Goal: Task Accomplishment & Management: Complete application form

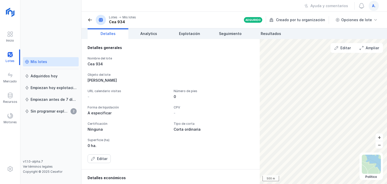
click at [39, 64] on div "Mis lotes" at bounding box center [39, 61] width 17 height 5
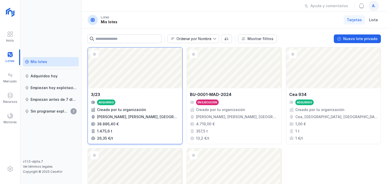
click at [141, 51] on div "Abrir lote" at bounding box center [135, 67] width 95 height 41
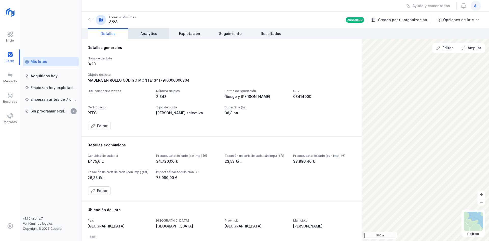
click at [149, 33] on span "Analytics" at bounding box center [148, 33] width 17 height 5
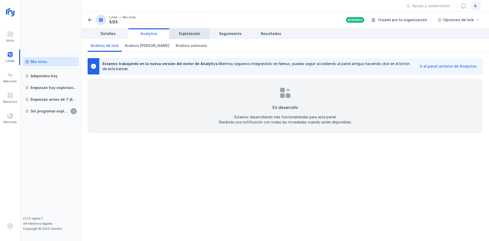
click at [201, 34] on link "Explotación" at bounding box center [189, 33] width 41 height 11
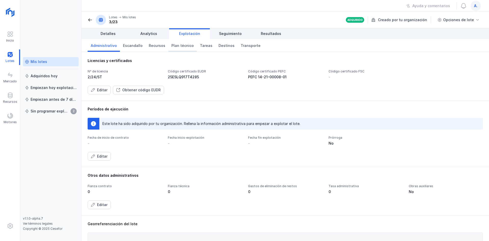
click at [186, 46] on span "Plan técnico" at bounding box center [182, 45] width 22 height 5
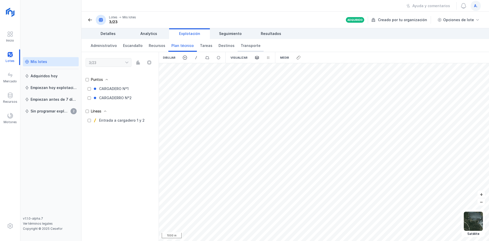
click at [241, 43] on span "Transporte" at bounding box center [251, 45] width 20 height 5
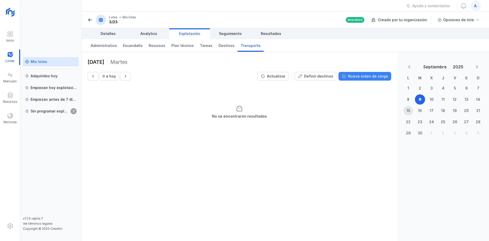
click at [386, 75] on div "Nueva orden de carga" at bounding box center [368, 76] width 40 height 5
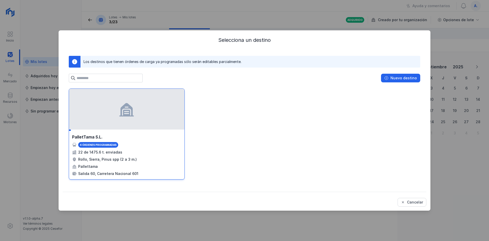
click at [99, 117] on div at bounding box center [126, 109] width 115 height 41
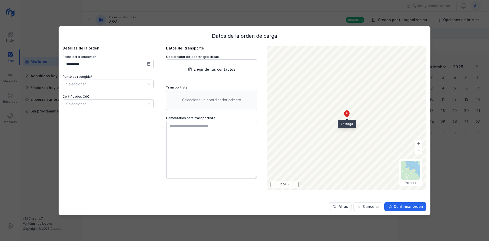
click at [150, 82] on icon at bounding box center [149, 84] width 4 height 4
click at [73, 93] on span "CARGADERO Nº1" at bounding box center [80, 93] width 29 height 4
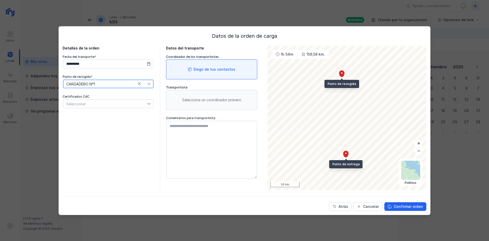
click at [213, 67] on div "Elegir de tus contactos" at bounding box center [215, 69] width 42 height 5
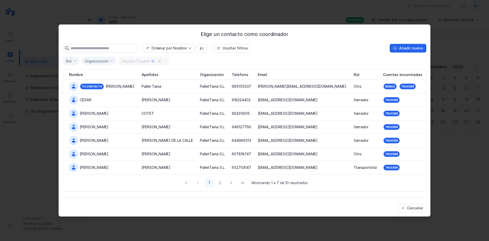
click at [100, 48] on input "text" at bounding box center [104, 48] width 66 height 9
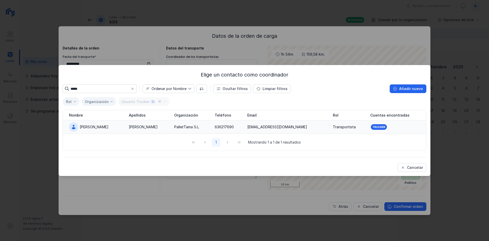
type input "*****"
click at [88, 126] on div "[PERSON_NAME]" at bounding box center [94, 126] width 29 height 5
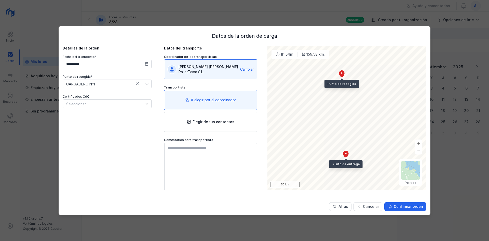
click at [245, 69] on div "Cambiar" at bounding box center [247, 69] width 14 height 5
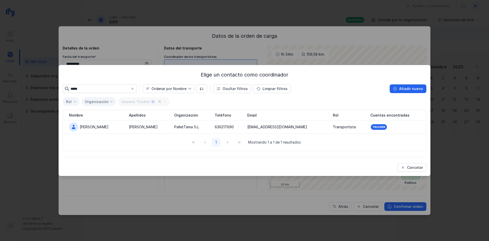
drag, startPoint x: 97, startPoint y: 89, endPoint x: 60, endPoint y: 84, distance: 37.4
click at [60, 84] on div "Elige un contacto como coordinador ***** Ordenar por Nombre Ocultar filtros Lim…" at bounding box center [245, 120] width 372 height 111
type input "*****"
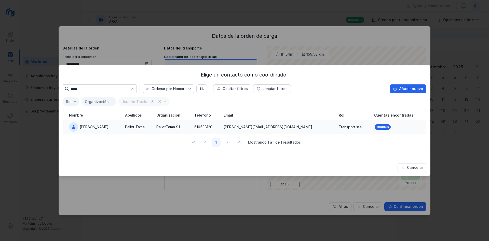
click at [88, 124] on div "[PERSON_NAME]" at bounding box center [94, 126] width 50 height 9
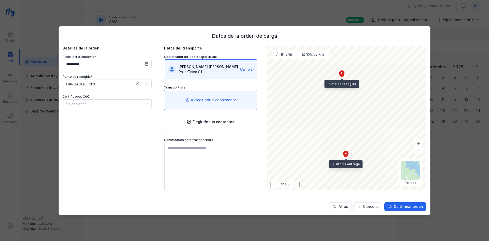
click at [194, 102] on div "A elegir por el coordinador" at bounding box center [213, 99] width 45 height 5
click at [219, 101] on div "A elegir por el coordinador" at bounding box center [213, 99] width 45 height 5
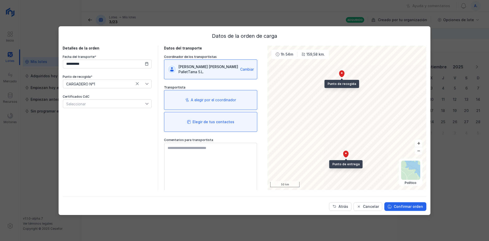
click at [217, 121] on div "Elegir de tus contactos" at bounding box center [214, 121] width 42 height 5
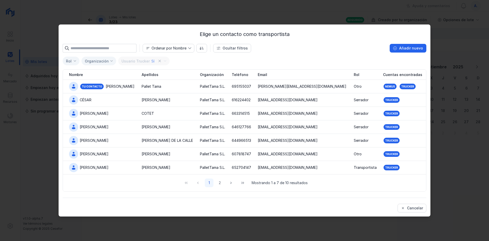
click at [103, 51] on input "text" at bounding box center [104, 48] width 66 height 9
type input "*******"
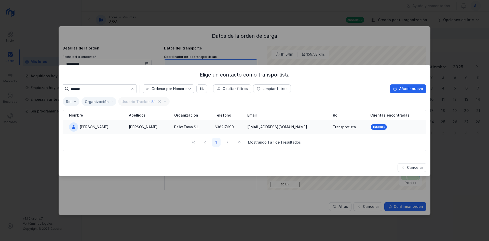
click at [95, 126] on div "[PERSON_NAME]" at bounding box center [94, 126] width 29 height 5
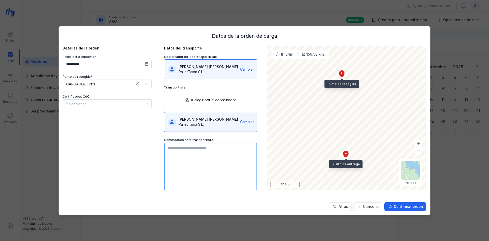
click at [178, 152] on textarea at bounding box center [210, 172] width 93 height 58
click at [387, 183] on div "Confirmar orden" at bounding box center [408, 206] width 29 height 5
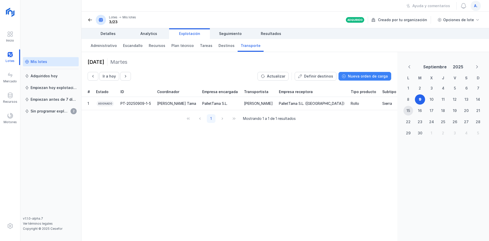
click at [354, 78] on div "Nueva orden de carga" at bounding box center [368, 76] width 40 height 5
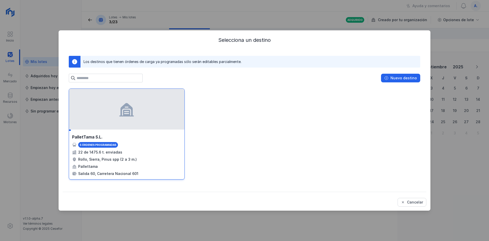
click at [143, 119] on div at bounding box center [126, 109] width 115 height 41
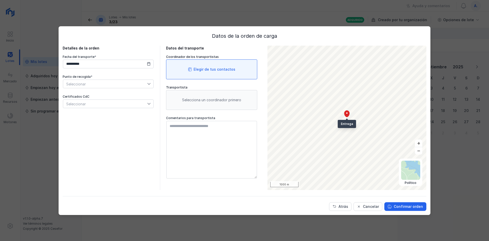
click at [212, 76] on div "Elegir de tus contactos" at bounding box center [211, 69] width 91 height 20
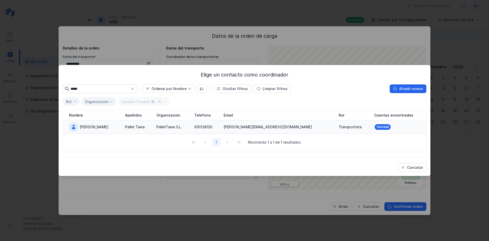
click at [80, 128] on div "[PERSON_NAME]" at bounding box center [94, 126] width 29 height 5
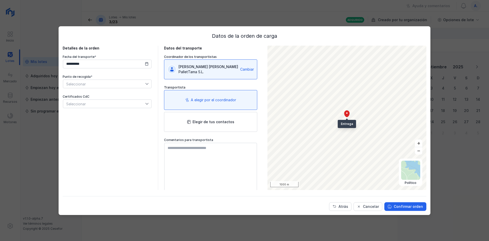
click at [201, 100] on div "A elegir por el coordinador" at bounding box center [213, 99] width 45 height 5
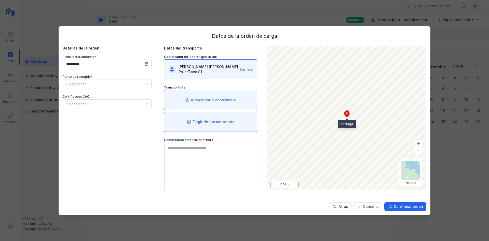
click at [198, 118] on div "Elegir de tus contactos" at bounding box center [210, 122] width 93 height 20
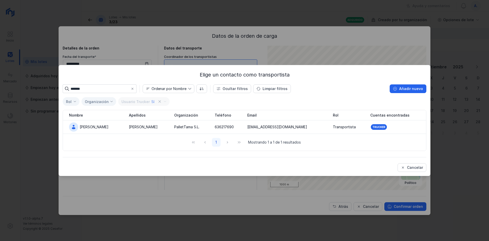
click at [100, 84] on div "Elige un contacto como transportista ******* Ordenar por Nombre Ocultar filtros…" at bounding box center [245, 121] width 364 height 101
click at [131, 87] on span at bounding box center [132, 89] width 4 height 4
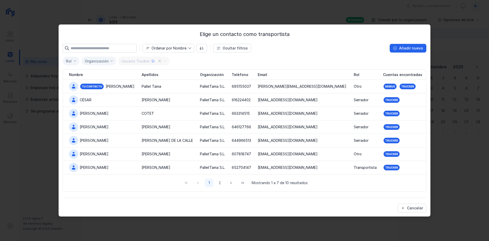
click at [113, 47] on input "text" at bounding box center [104, 48] width 66 height 9
type input "**"
click at [98, 153] on div "[PERSON_NAME]" at bounding box center [102, 153] width 66 height 9
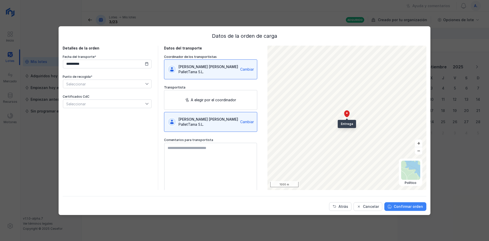
click at [387, 183] on div "Confirmar orden" at bounding box center [408, 206] width 29 height 5
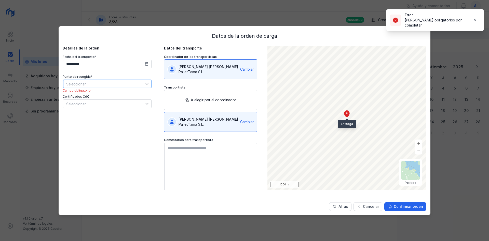
click at [125, 87] on span "Seleccionar" at bounding box center [104, 84] width 82 height 8
click at [97, 93] on li "CARGADERO Nº1" at bounding box center [103, 93] width 81 height 10
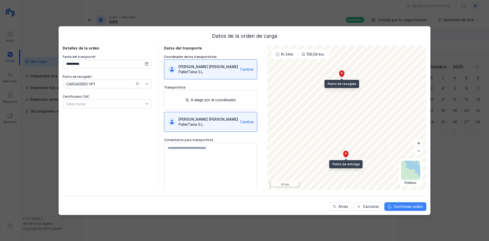
click at [387, 183] on div "Confirmar orden" at bounding box center [408, 206] width 29 height 5
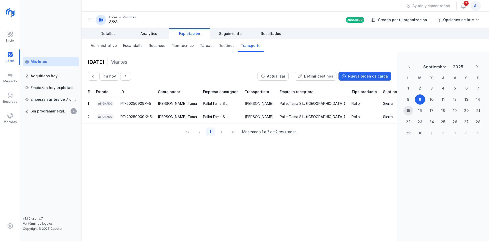
click at [122, 21] on div "3/23" at bounding box center [122, 21] width 27 height 5
click at [36, 61] on div "Mis lotes" at bounding box center [39, 61] width 17 height 5
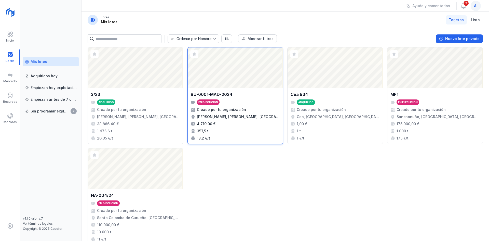
click at [221, 95] on div "BU-0001-MAD-2024" at bounding box center [212, 94] width 42 height 6
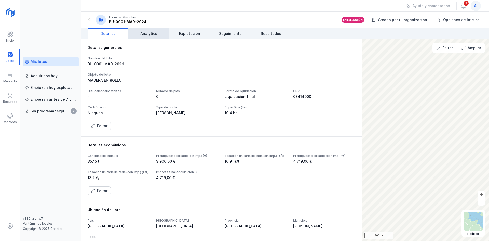
click at [150, 33] on span "Analytics" at bounding box center [148, 33] width 17 height 5
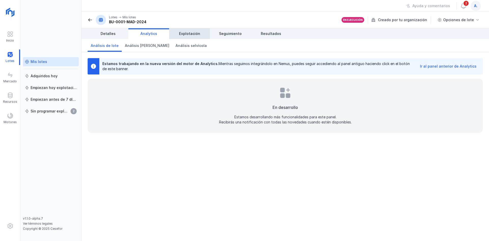
click at [192, 33] on span "Explotación" at bounding box center [189, 33] width 21 height 5
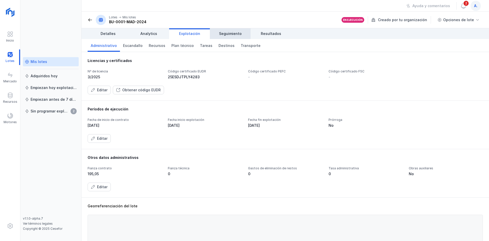
click at [221, 32] on span "Seguimiento" at bounding box center [230, 33] width 23 height 5
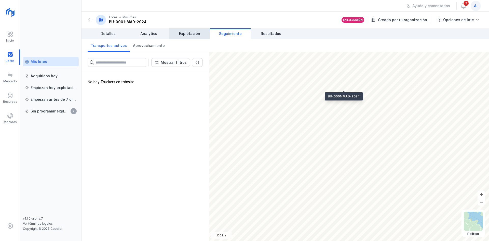
click at [188, 32] on span "Explotación" at bounding box center [189, 33] width 21 height 5
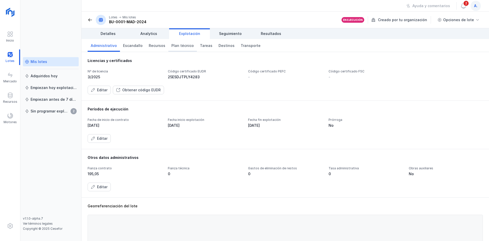
click at [186, 45] on span "Plan técnico" at bounding box center [182, 45] width 22 height 5
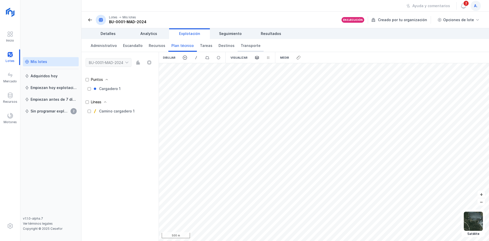
click at [248, 45] on span "Transporte" at bounding box center [251, 45] width 20 height 5
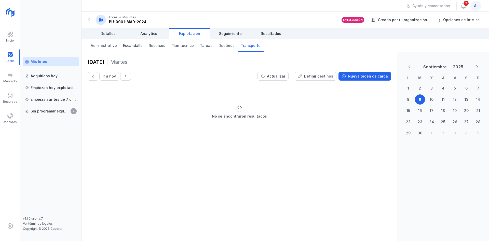
click at [47, 60] on div "Mis lotes" at bounding box center [51, 61] width 52 height 5
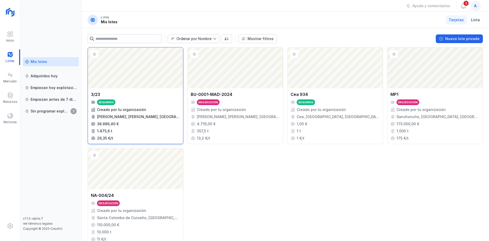
click at [139, 88] on div "Abrir lote" at bounding box center [135, 67] width 95 height 41
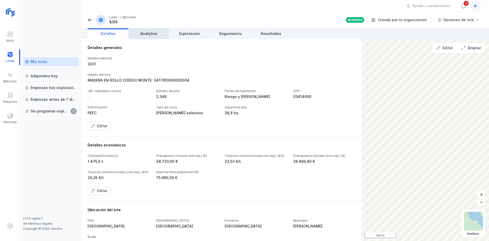
click at [145, 35] on span "Analytics" at bounding box center [148, 33] width 17 height 5
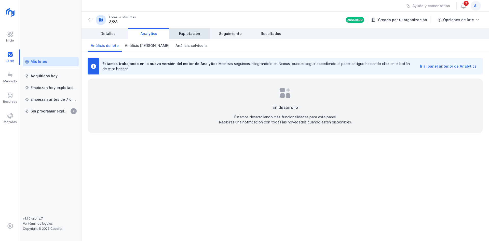
click at [181, 36] on link "Explotación" at bounding box center [189, 33] width 41 height 11
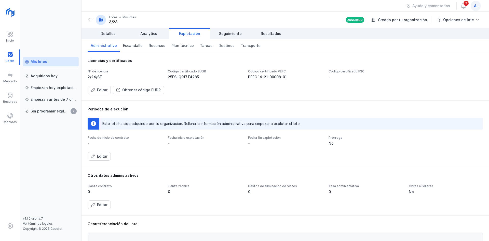
drag, startPoint x: 165, startPoint y: 78, endPoint x: 191, endPoint y: 76, distance: 25.5
click at [191, 76] on div "Nº de licencia 2/24/ST Código certificado EUDR 25ESLQ917T4285 Código certificad…" at bounding box center [285, 74] width 395 height 10
